Goal: Task Accomplishment & Management: Manage account settings

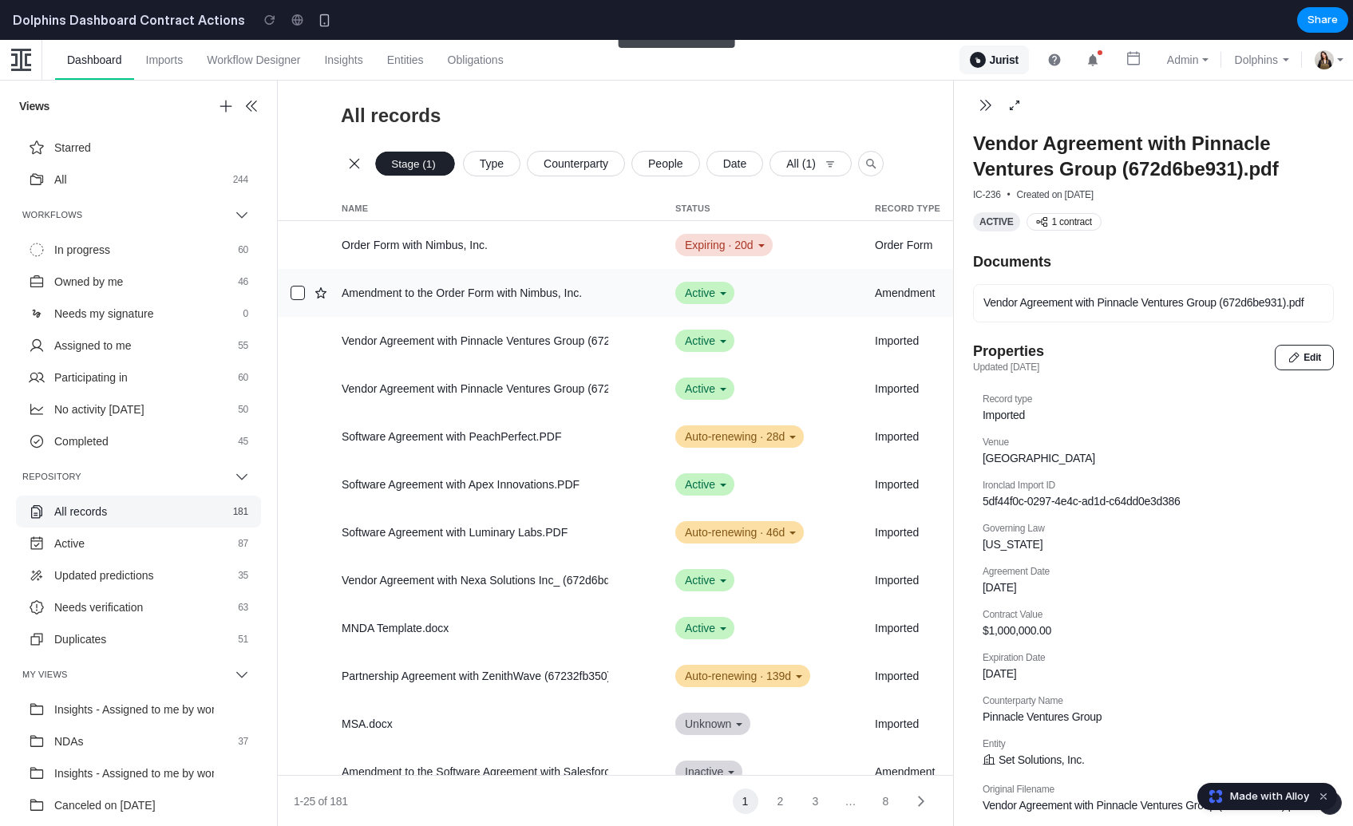
scroll to position [0, 236]
click at [1000, 219] on span "Active" at bounding box center [997, 222] width 34 height 13
click at [1061, 219] on span "1 contract" at bounding box center [1072, 222] width 40 height 13
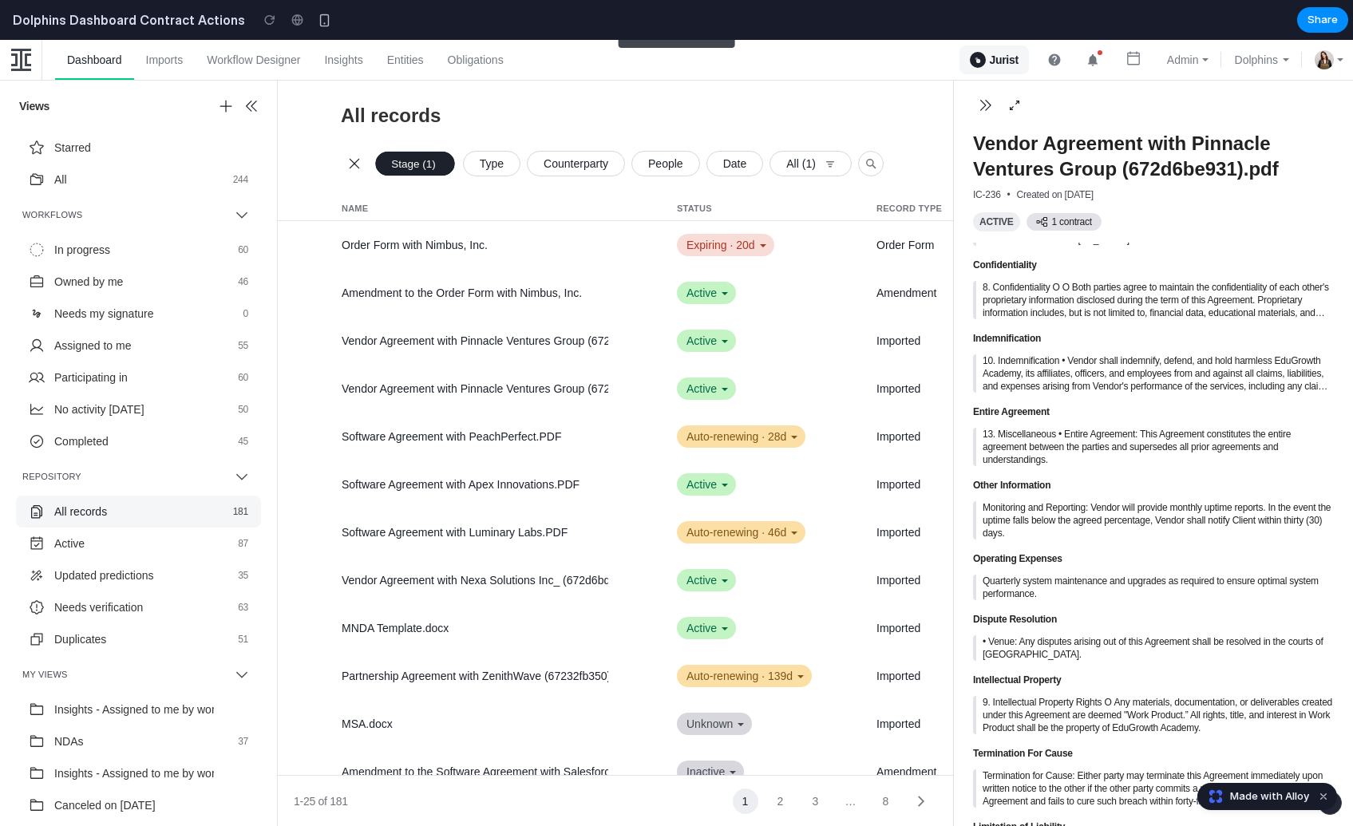
scroll to position [2421, 0]
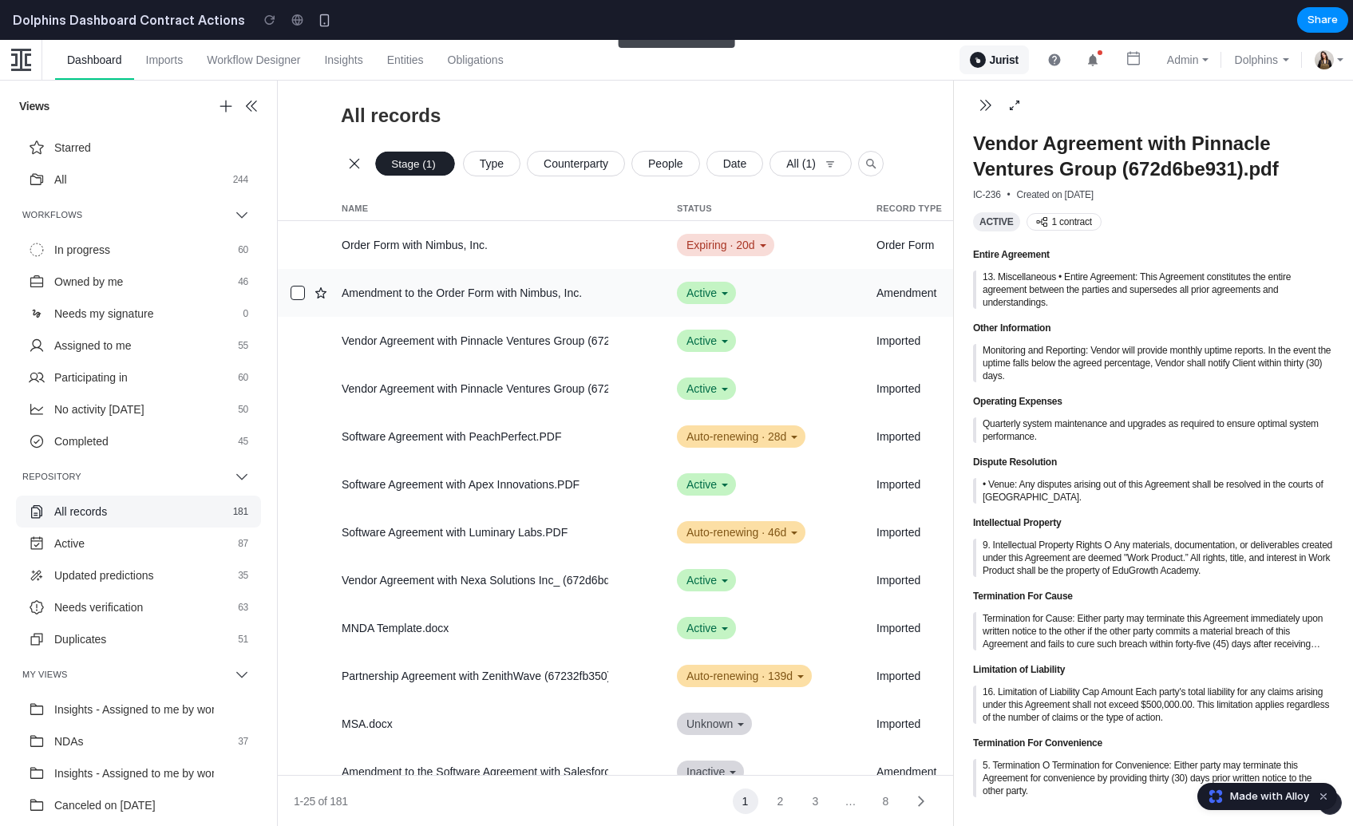
click at [395, 285] on div "Amendment to the Order Form with Nimbus, Inc." at bounding box center [475, 293] width 267 height 16
click at [295, 290] on div at bounding box center [298, 293] width 14 height 14
click at [762, 241] on icon at bounding box center [763, 245] width 16 height 16
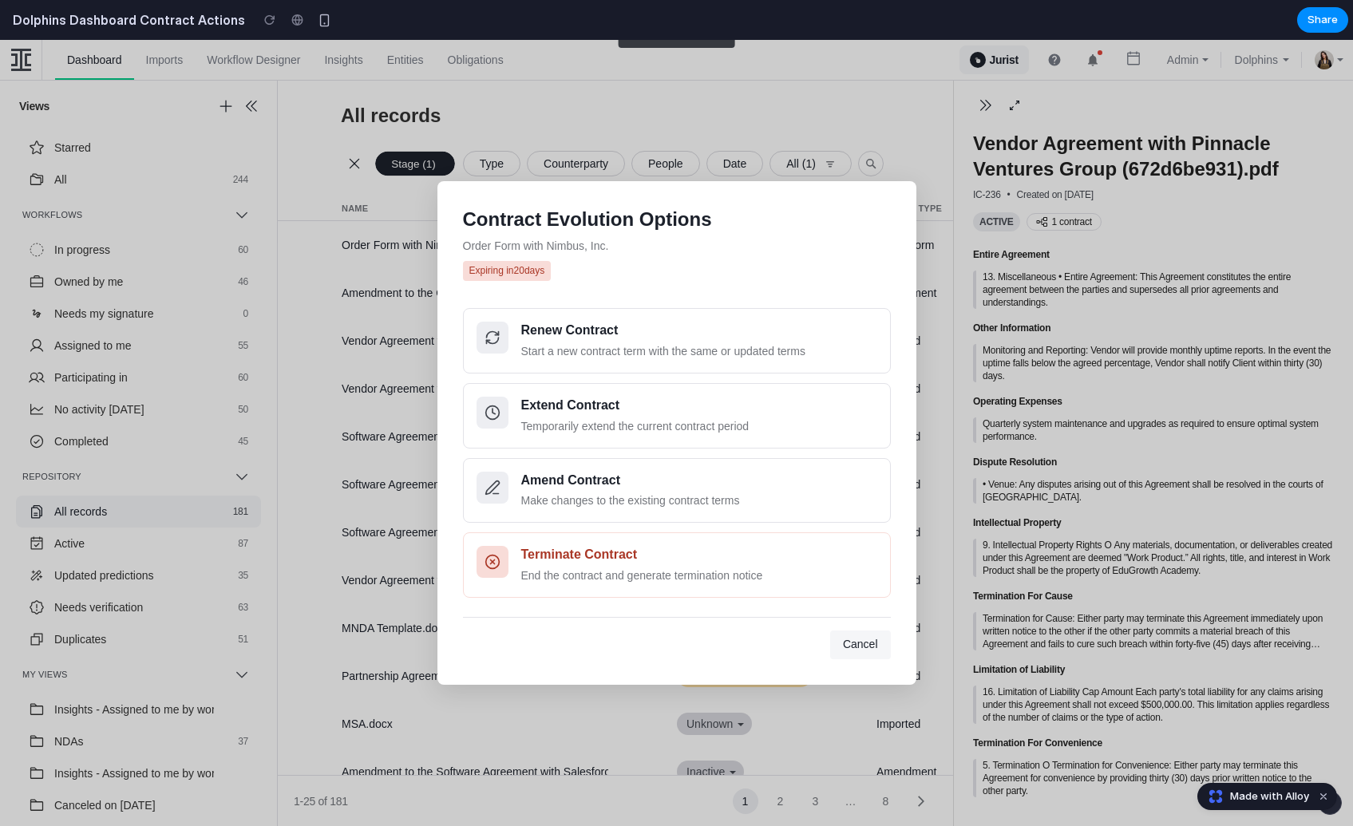
click at [872, 644] on span "Cancel" at bounding box center [860, 644] width 35 height 13
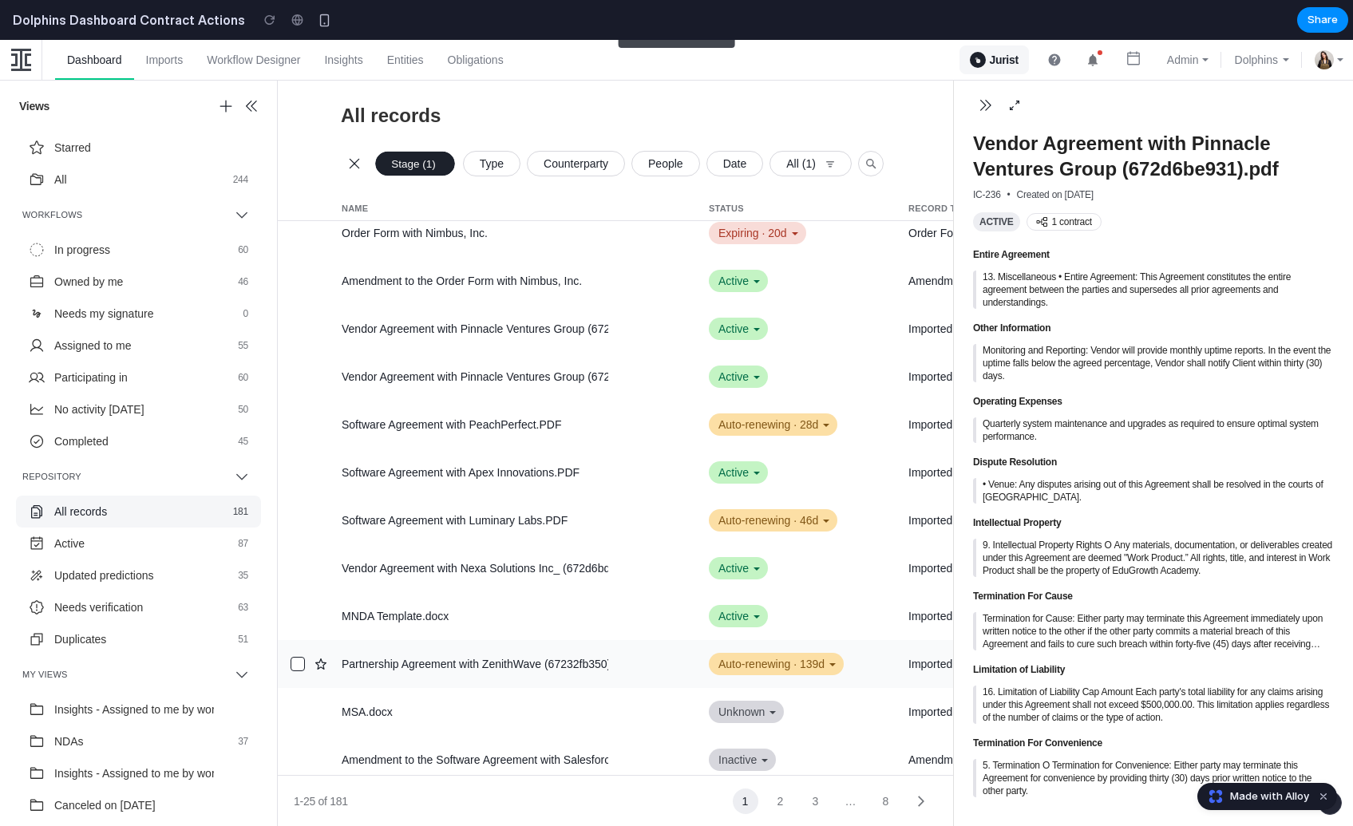
scroll to position [0, 204]
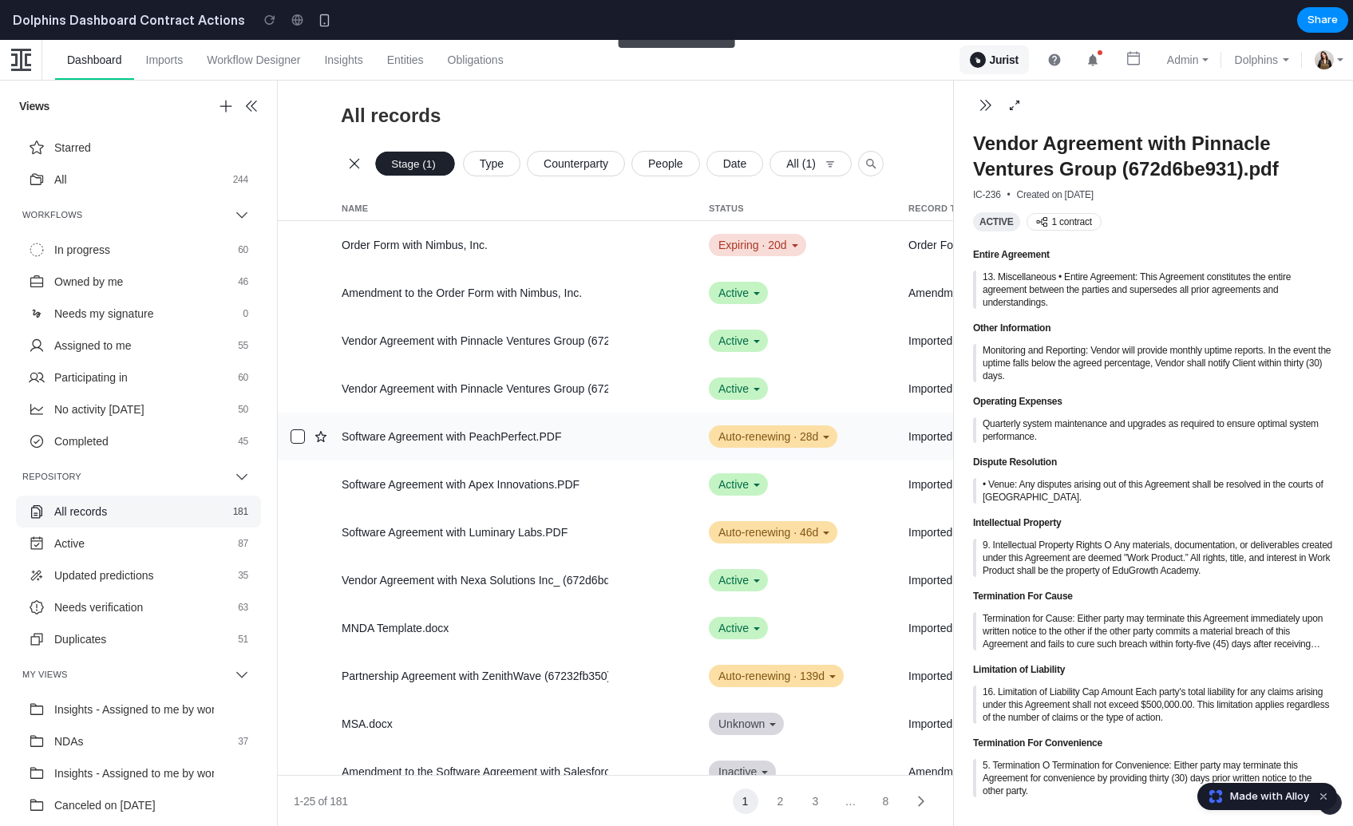
click at [770, 439] on div "Auto-renewing · 28d" at bounding box center [773, 437] width 129 height 22
click at [824, 434] on div "Auto-renewing · 28d" at bounding box center [773, 437] width 129 height 22
click at [749, 387] on div "Active" at bounding box center [738, 389] width 59 height 22
click at [783, 240] on div "Expiring · 20d" at bounding box center [757, 245] width 97 height 22
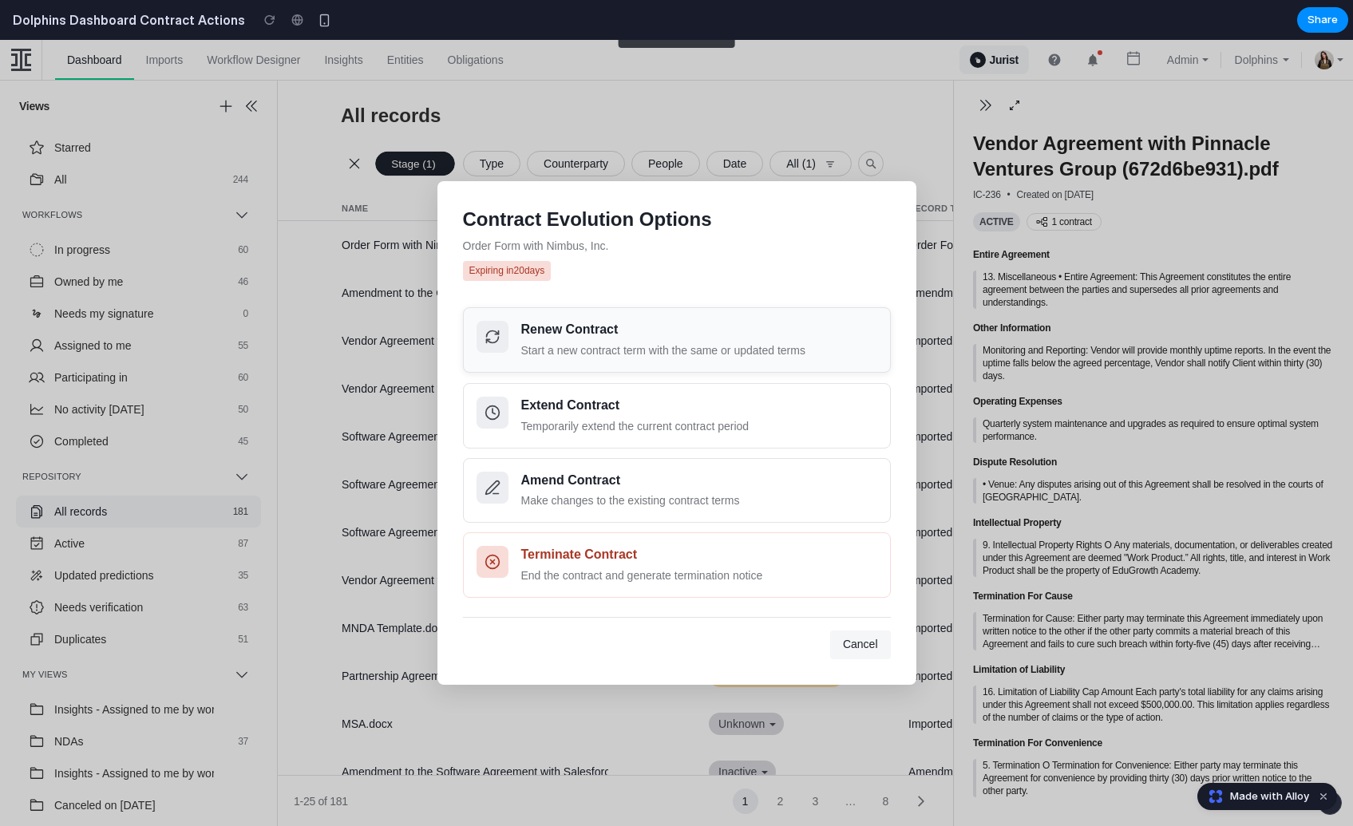
click at [670, 347] on div "Start a new contract term with the same or updated terms" at bounding box center [699, 351] width 356 height 17
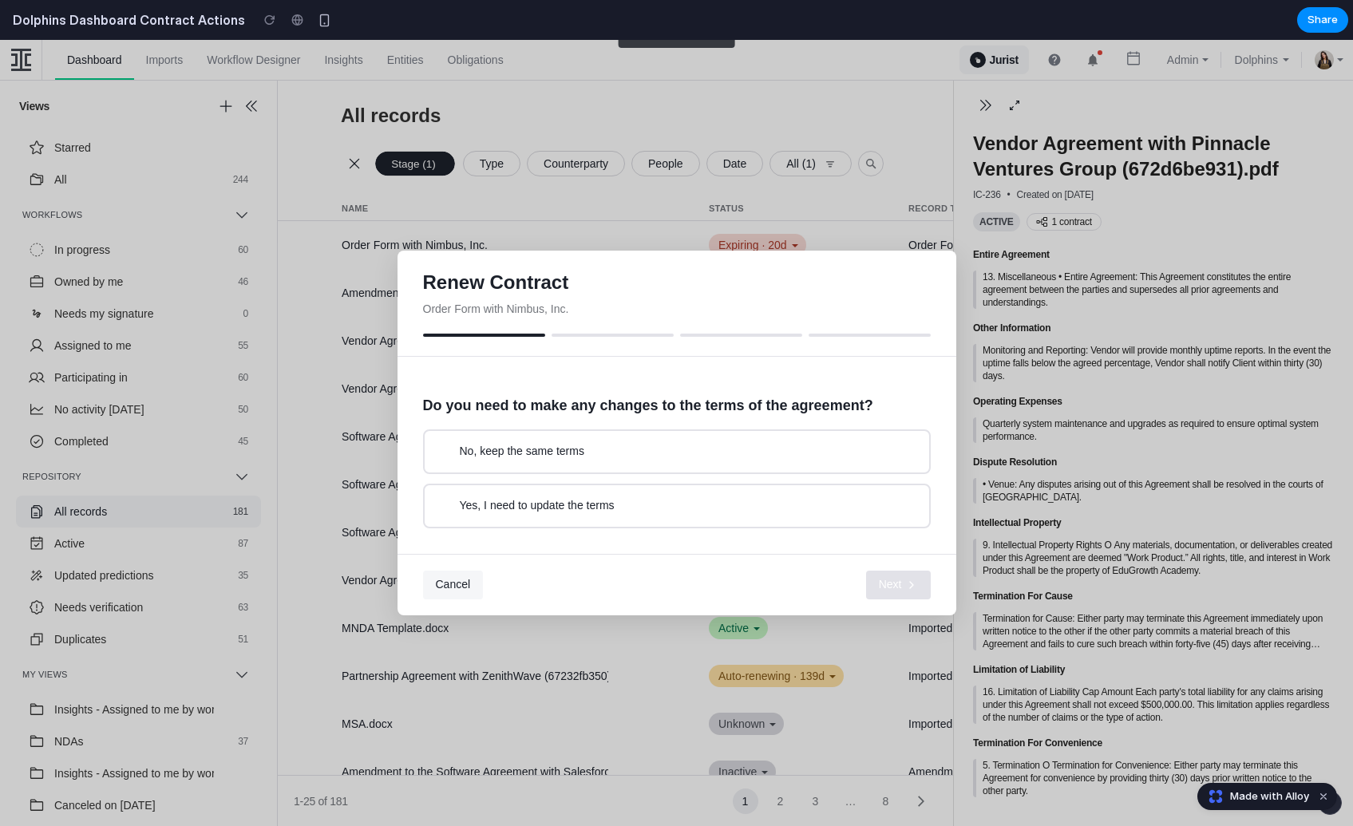
click at [601, 508] on span "Yes, I need to update the terms" at bounding box center [537, 506] width 155 height 16
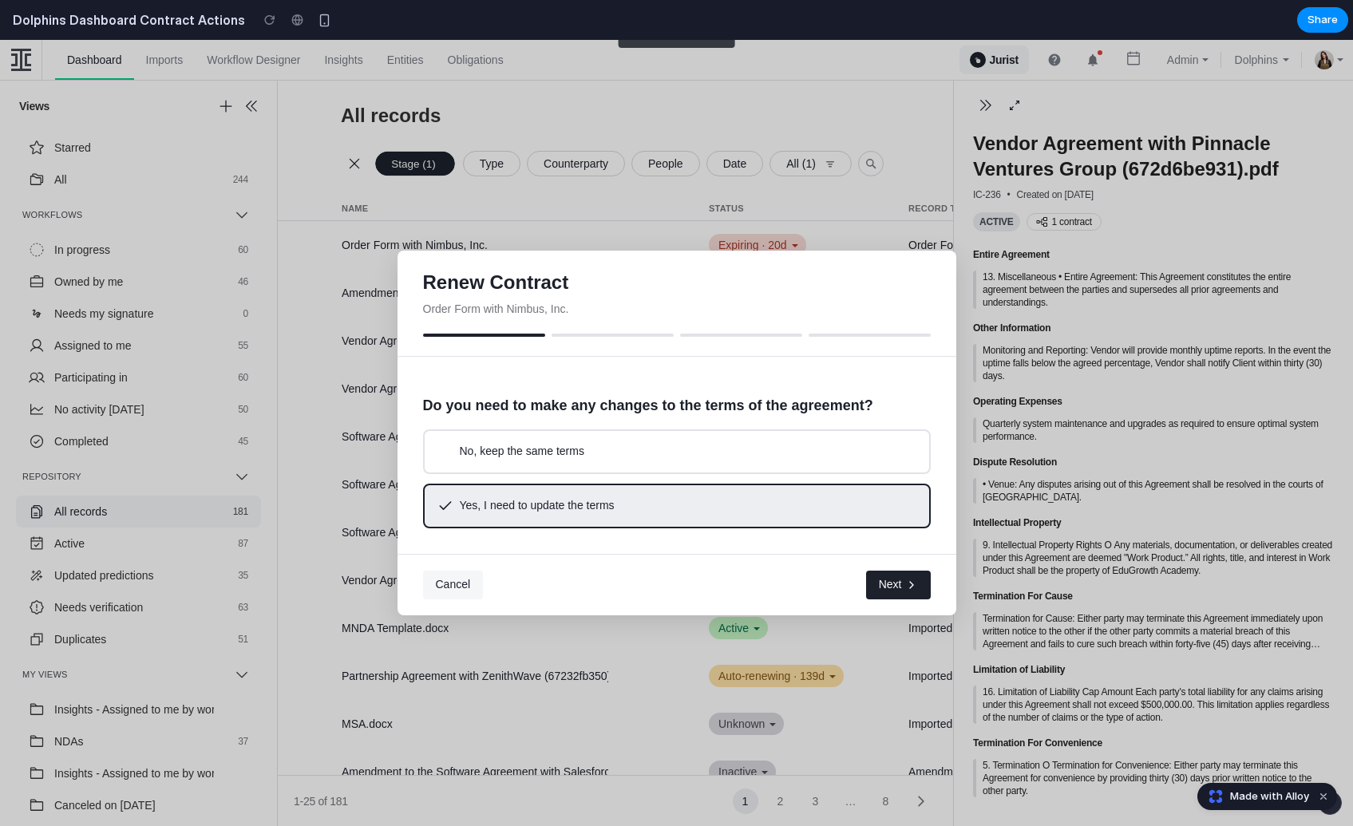
click at [902, 583] on button "Next" at bounding box center [898, 585] width 65 height 29
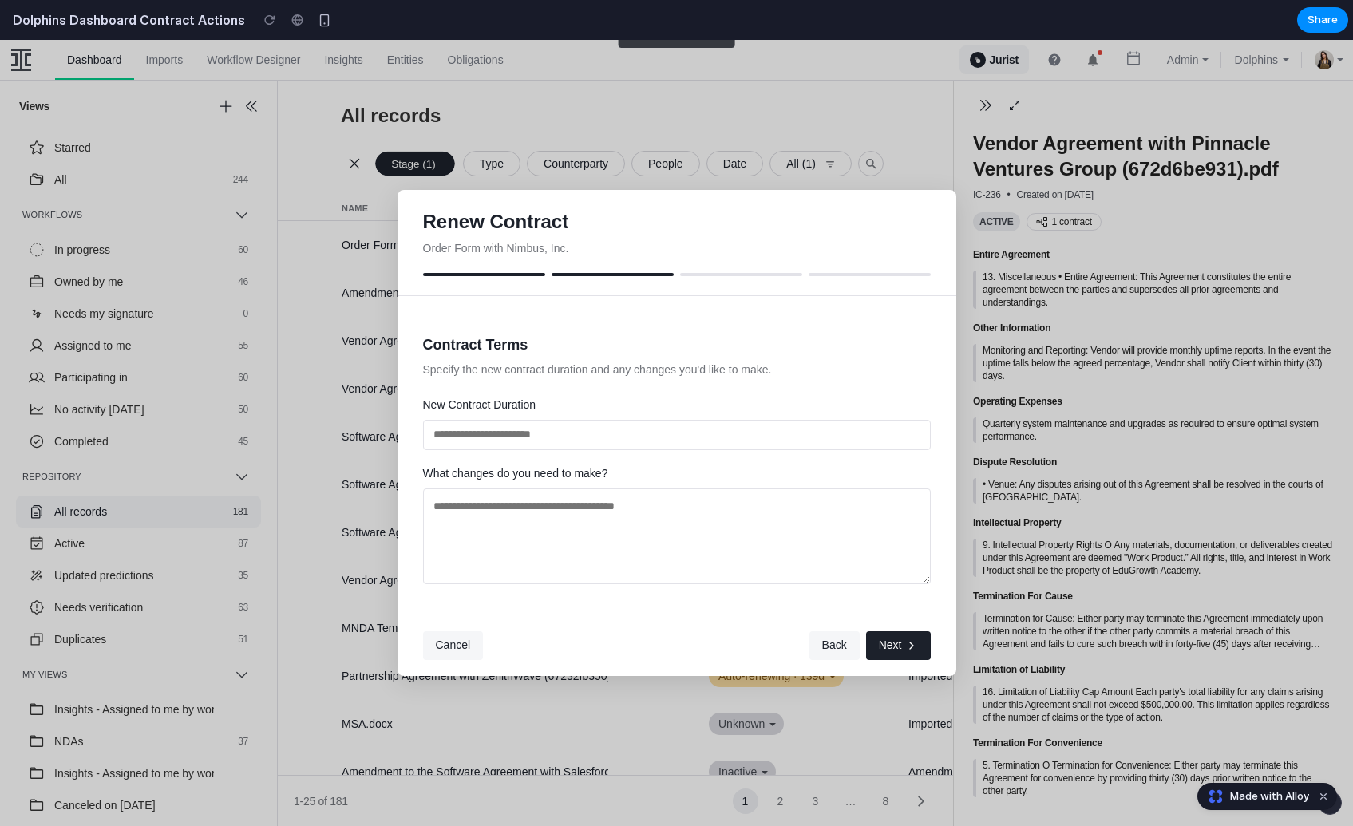
click at [891, 638] on span "Next" at bounding box center [890, 646] width 23 height 16
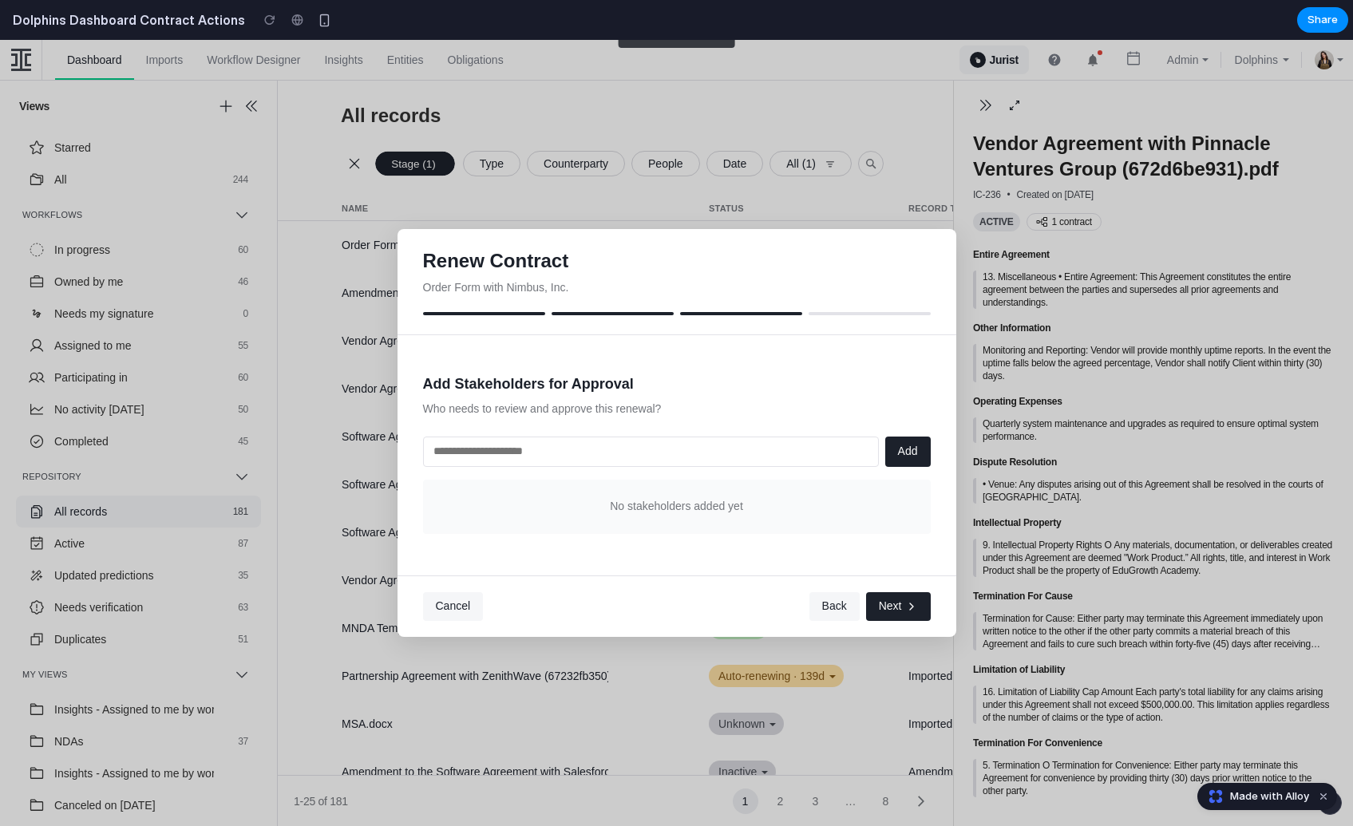
click at [906, 607] on icon "button" at bounding box center [911, 606] width 13 height 13
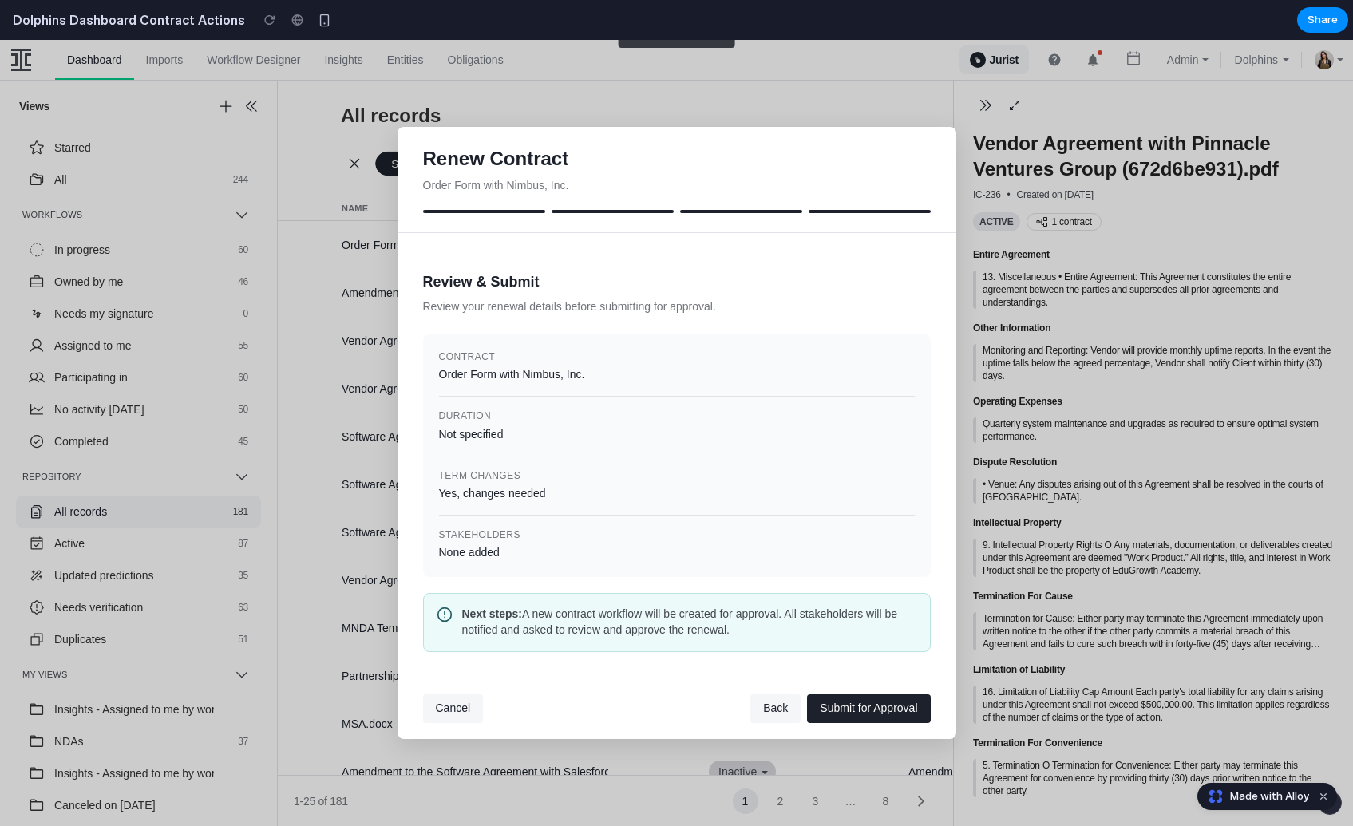
click at [837, 713] on span "Submit for Approval" at bounding box center [868, 708] width 97 height 13
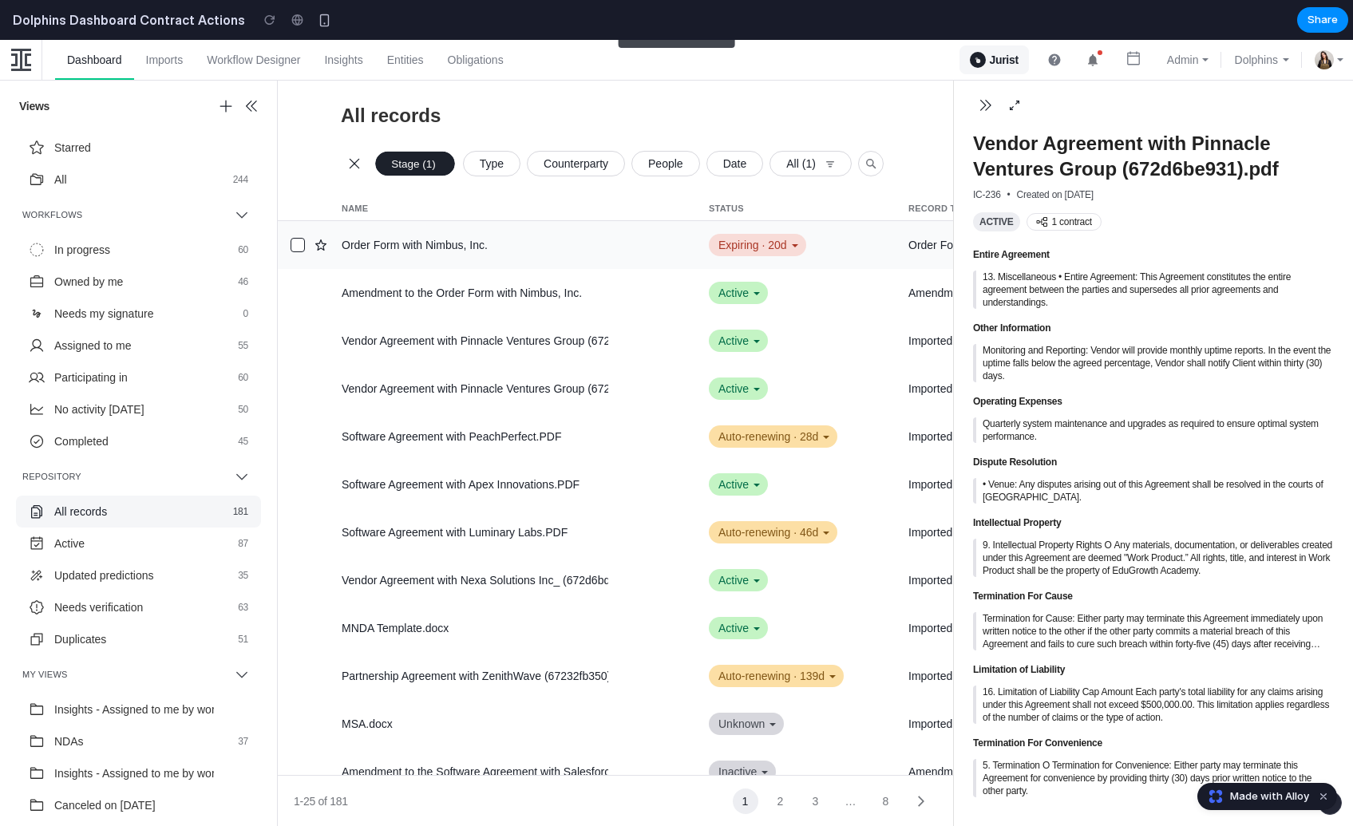
click at [782, 242] on div "Expiring · 20d" at bounding box center [757, 245] width 97 height 22
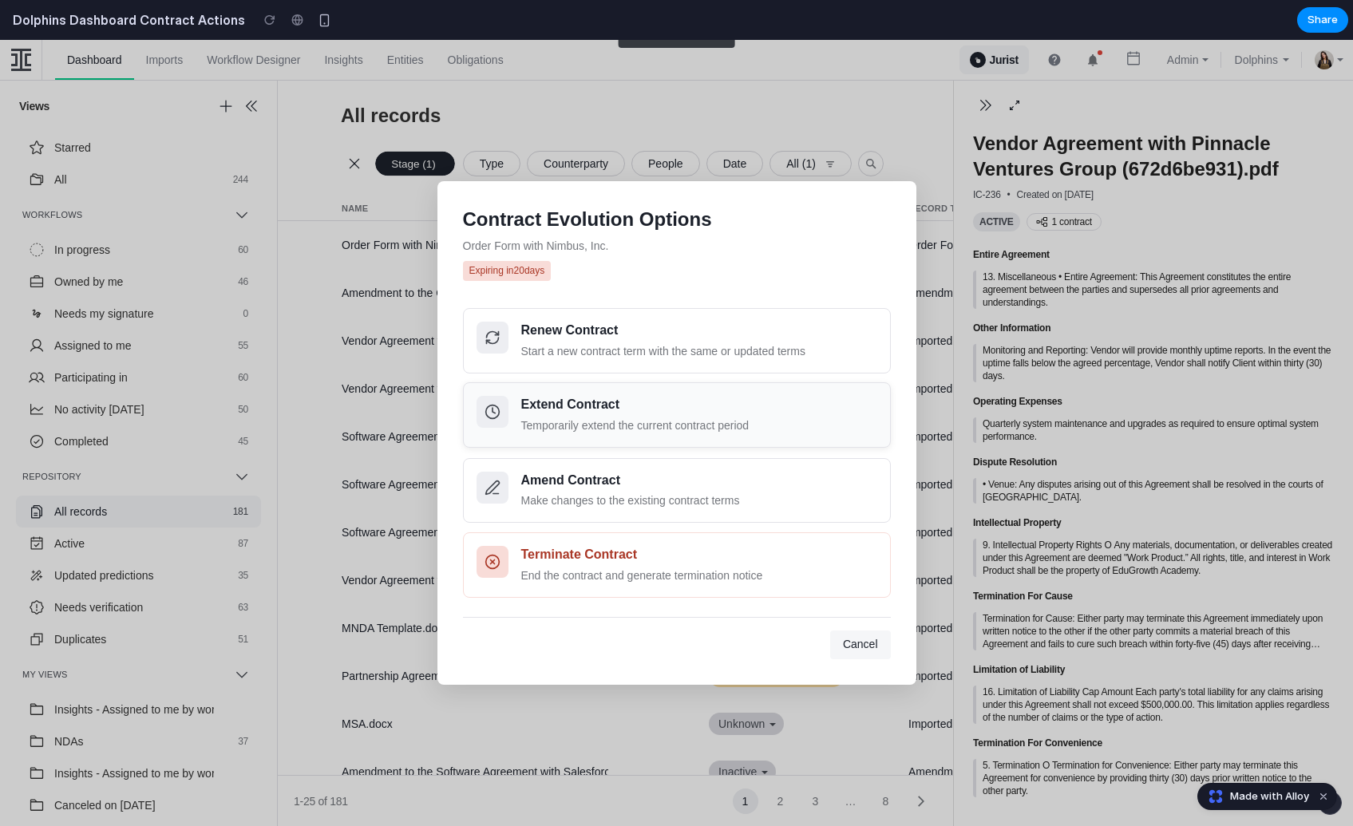
click at [677, 431] on div "Temporarily extend the current contract period" at bounding box center [699, 426] width 356 height 17
click at [643, 501] on div "Make changes to the existing contract terms" at bounding box center [699, 500] width 356 height 17
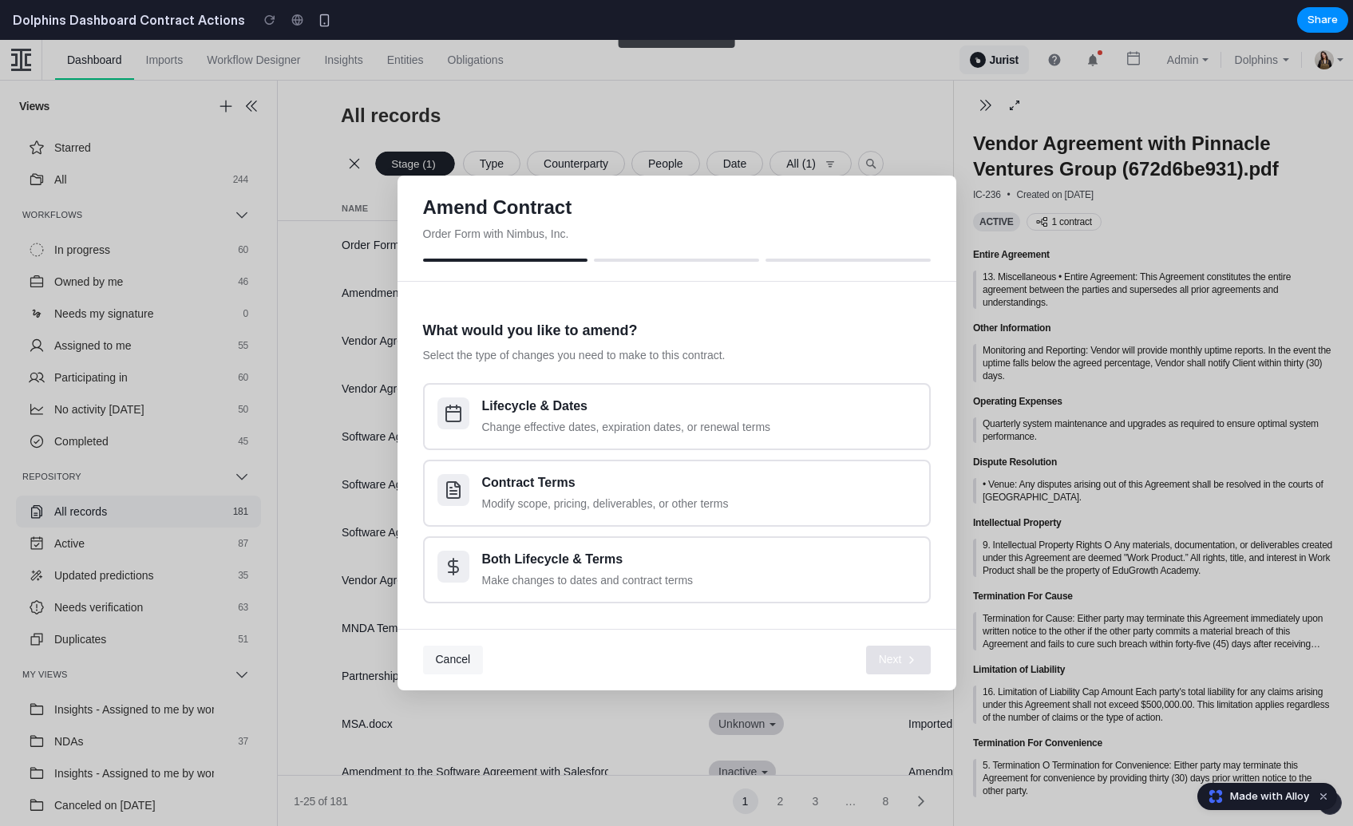
click at [448, 650] on button "Cancel" at bounding box center [453, 660] width 61 height 29
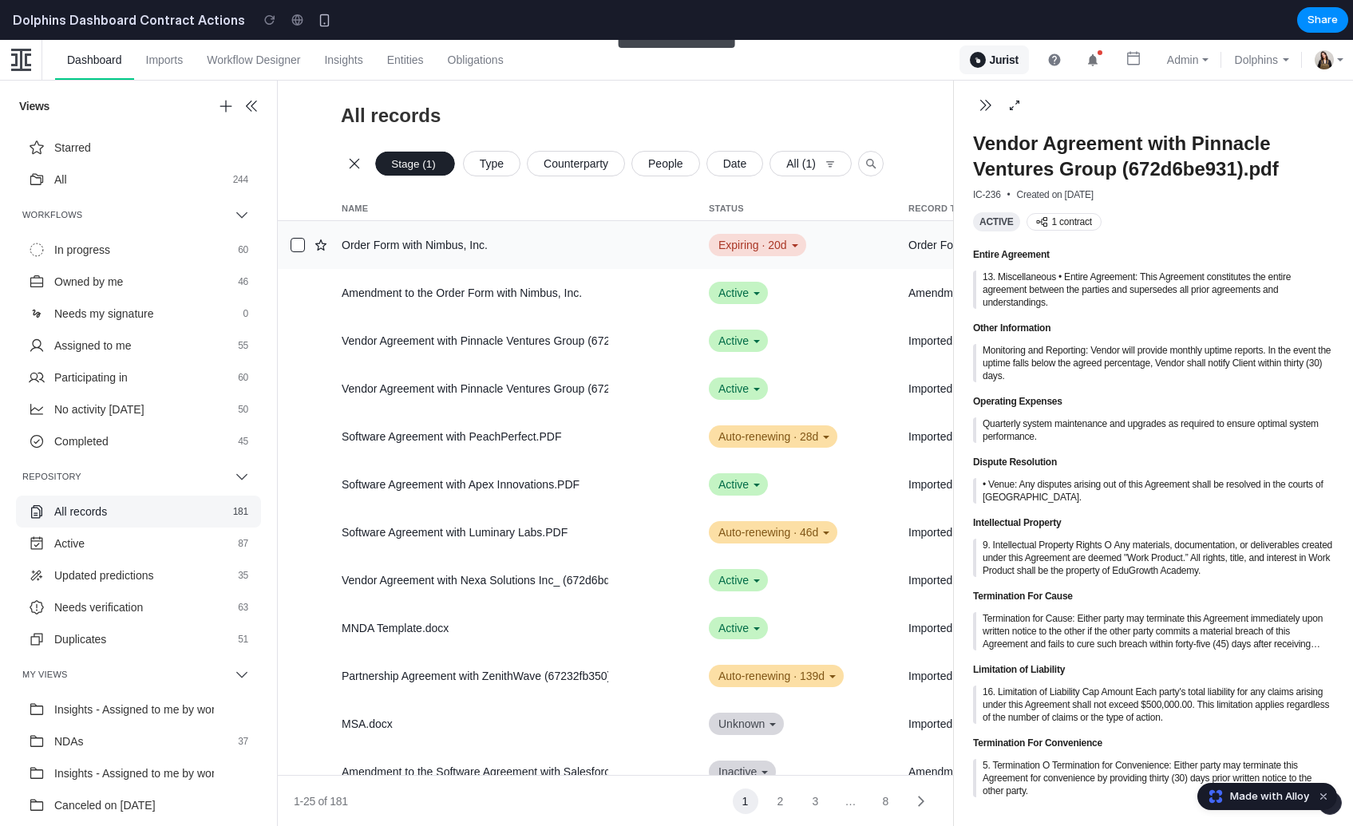
click at [778, 236] on div "Expiring · 20d" at bounding box center [757, 245] width 97 height 22
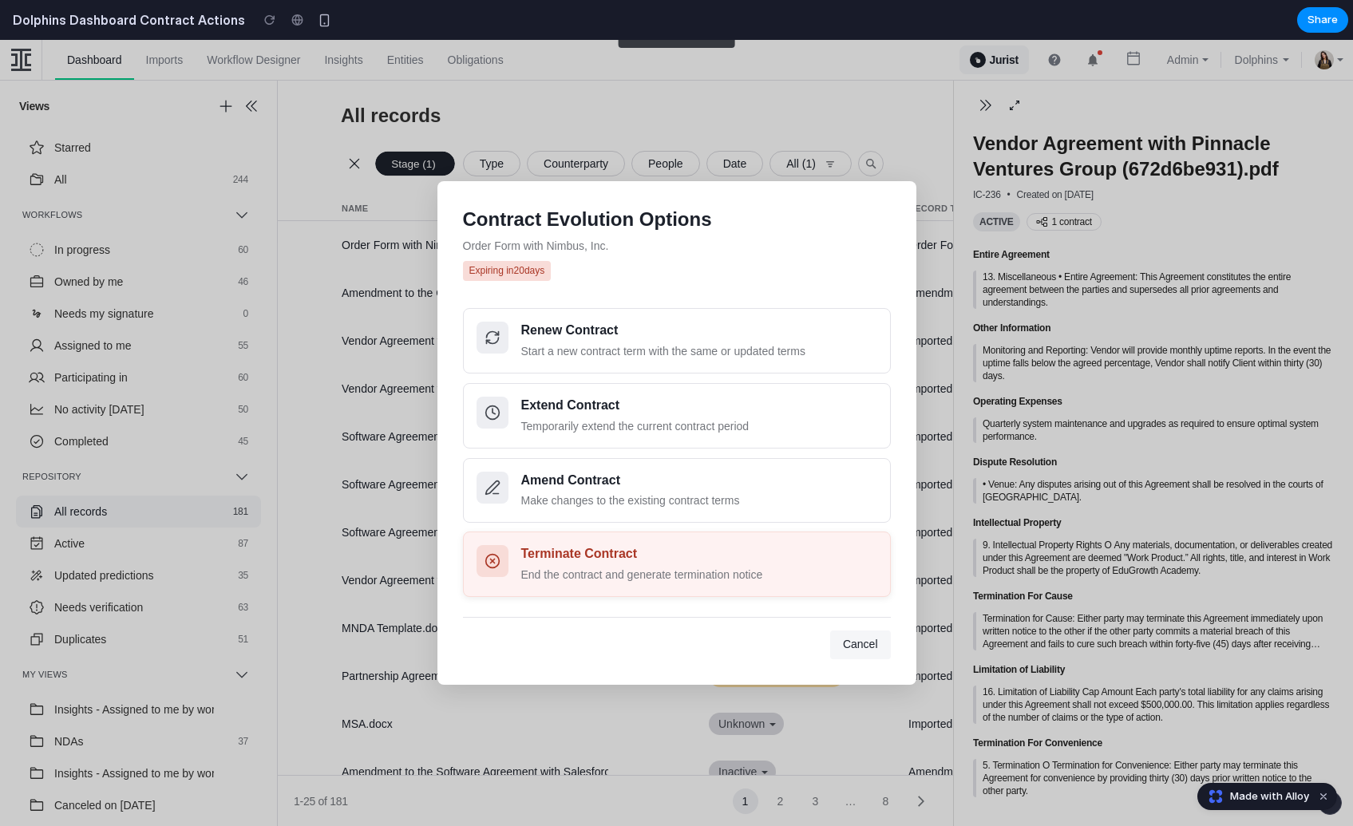
click at [624, 580] on div "End the contract and generate termination notice" at bounding box center [699, 575] width 356 height 17
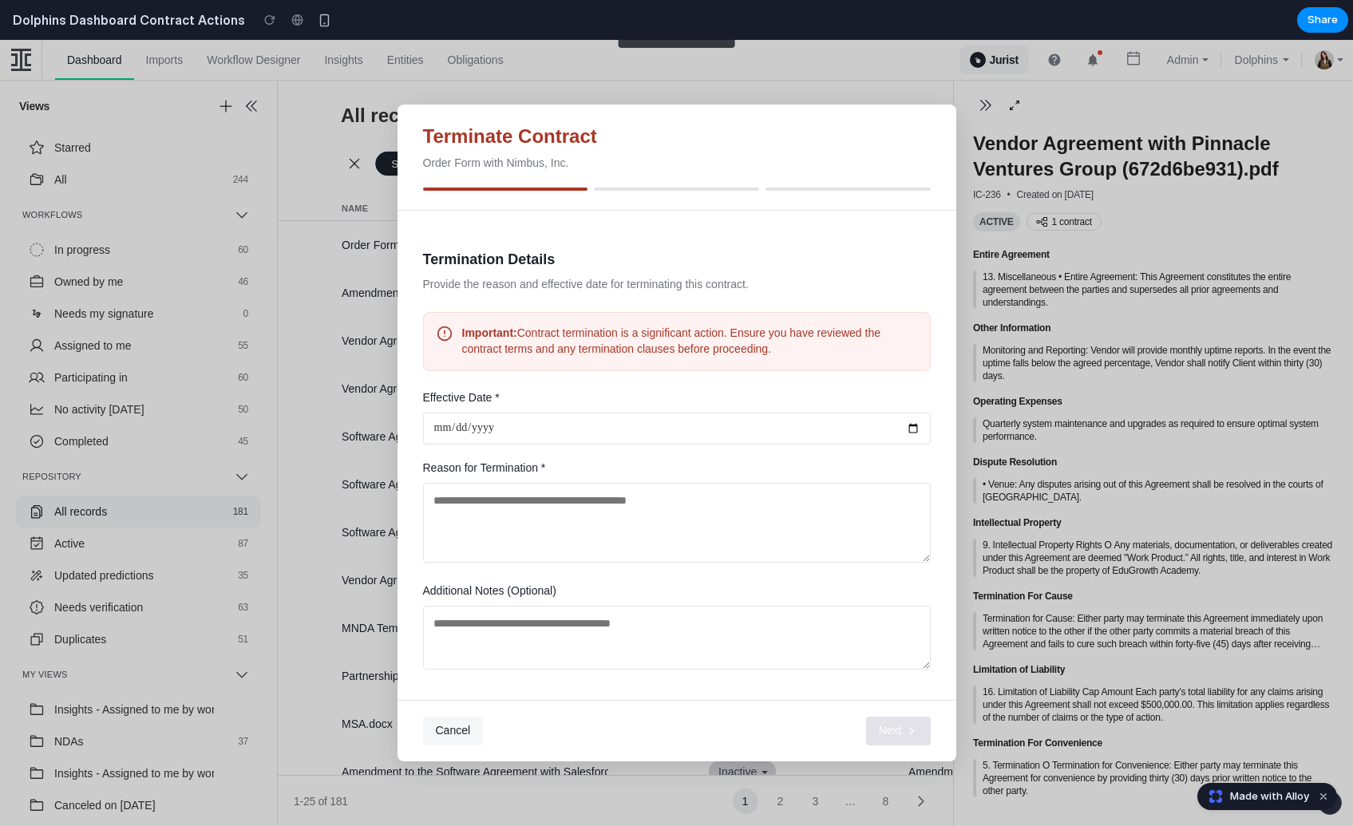
click at [705, 426] on input "date" at bounding box center [677, 429] width 508 height 32
click at [914, 432] on input "date" at bounding box center [677, 429] width 508 height 32
type input "**********"
click at [450, 718] on span "Cancel" at bounding box center [453, 730] width 35 height 13
